Goal: Find contact information: Obtain details needed to contact an individual or organization

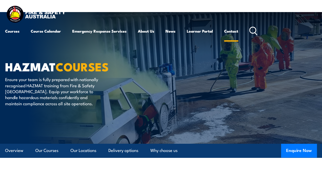
click at [228, 33] on link "Contact" at bounding box center [231, 31] width 14 height 12
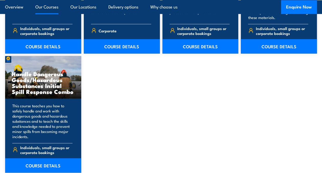
scroll to position [513, 0]
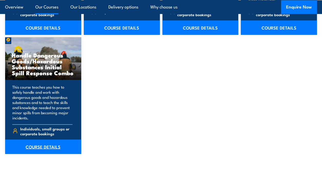
click at [34, 151] on link "COURSE DETAILS" at bounding box center [43, 147] width 76 height 14
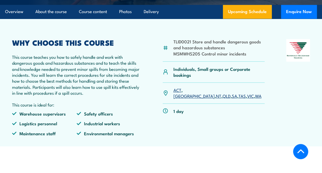
scroll to position [180, 0]
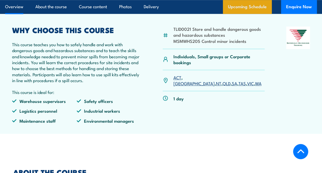
click at [265, 9] on link "Upcoming Schedule" at bounding box center [247, 7] width 49 height 14
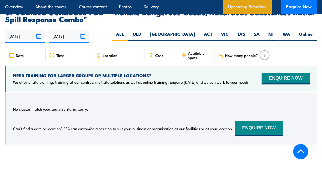
scroll to position [892, 0]
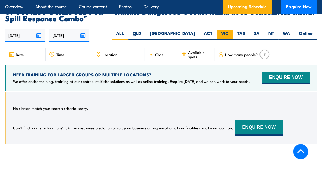
click at [225, 30] on label "VIC" at bounding box center [225, 35] width 16 height 10
click at [229, 30] on input "VIC" at bounding box center [230, 31] width 3 height 3
radio input "true"
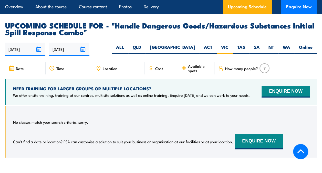
scroll to position [866, 0]
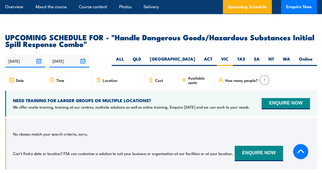
click at [41, 54] on input "11/08/2025" at bounding box center [25, 60] width 40 height 13
click at [199, 76] on span "Available spots" at bounding box center [199, 80] width 23 height 9
click at [190, 76] on span "Available spots" at bounding box center [199, 80] width 23 height 9
click at [39, 54] on input "11/08/2025" at bounding box center [25, 60] width 40 height 13
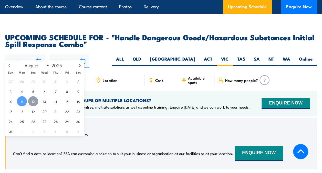
click at [37, 100] on span "12" at bounding box center [33, 101] width 10 height 10
type input "[DATE]"
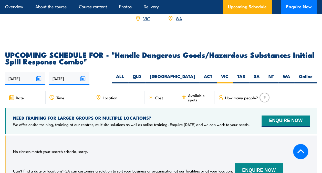
scroll to position [840, 0]
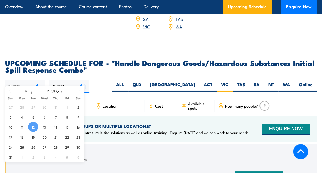
click at [38, 80] on input "12/08/2025" at bounding box center [25, 86] width 40 height 13
click at [45, 129] on span "13" at bounding box center [44, 127] width 10 height 10
type input "13/08/2025"
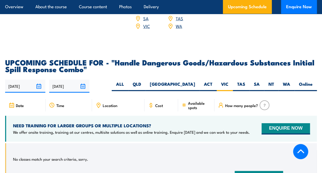
scroll to position [840, 0]
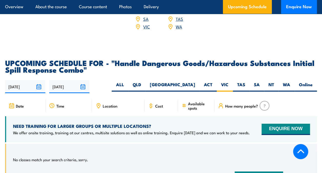
click at [38, 81] on input "13/08/2025" at bounding box center [25, 86] width 40 height 13
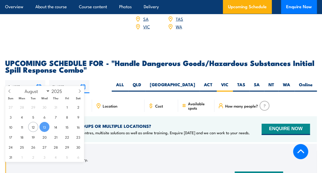
click at [62, 128] on div "27 28 29 30 31 1 2 3 4 5 6 7 8 9 10 11 12 13 14 15 16 17 18 19 20 21 22 23 24 2…" at bounding box center [44, 132] width 79 height 60
click at [58, 128] on span "14" at bounding box center [56, 127] width 10 height 10
type input "14/08/2025"
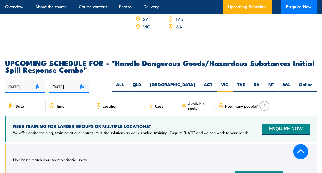
scroll to position [852, 0]
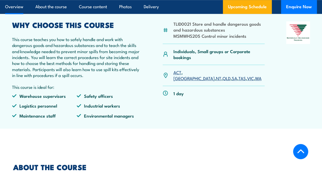
scroll to position [205, 0]
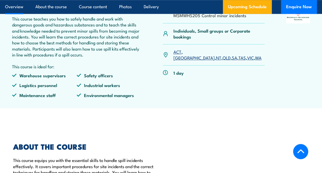
click at [247, 54] on link "VIC" at bounding box center [250, 57] width 7 height 6
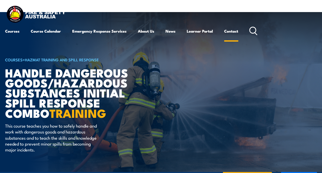
click at [237, 30] on link "Contact" at bounding box center [231, 31] width 14 height 12
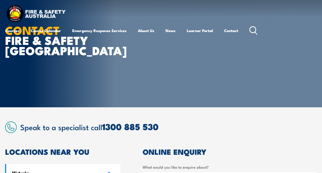
scroll to position [77, 0]
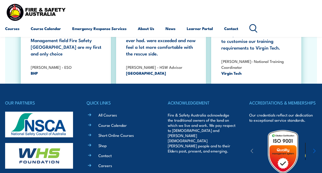
scroll to position [933, 0]
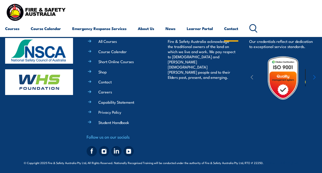
click at [239, 28] on link "Contact" at bounding box center [231, 28] width 14 height 12
